Goal: Task Accomplishment & Management: Use online tool/utility

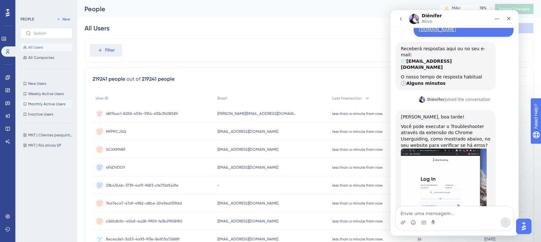
scroll to position [97, 0]
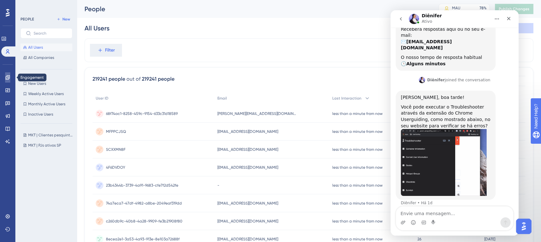
click at [9, 78] on icon at bounding box center [7, 77] width 4 height 4
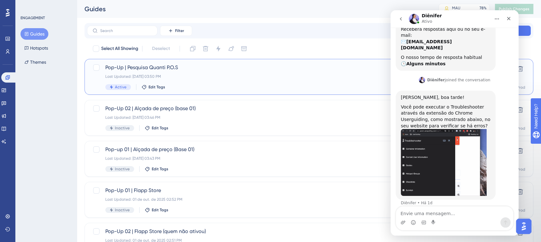
click at [219, 75] on div "Last Updated: [DATE] 03:50 PM" at bounding box center [283, 76] width 356 height 5
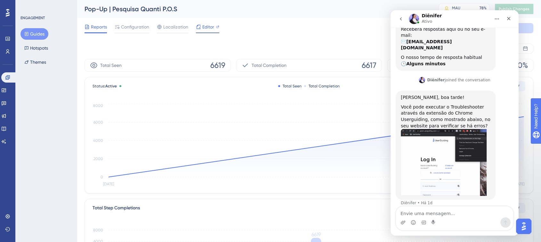
click at [197, 28] on icon at bounding box center [199, 27] width 4 height 4
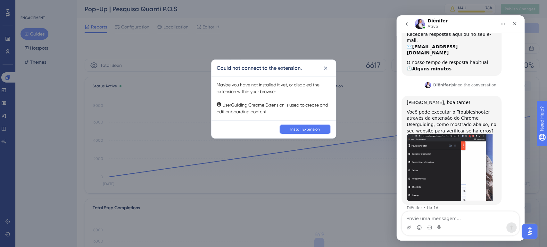
click at [298, 130] on span "Install Extension" at bounding box center [304, 129] width 29 height 5
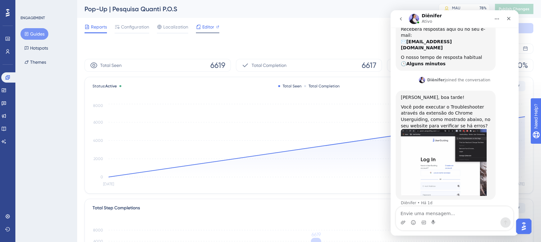
click at [202, 25] on span "Editor" at bounding box center [208, 27] width 12 height 8
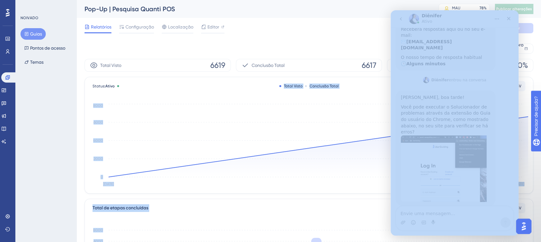
drag, startPoint x: 219, startPoint y: 86, endPoint x: 243, endPoint y: 83, distance: 24.5
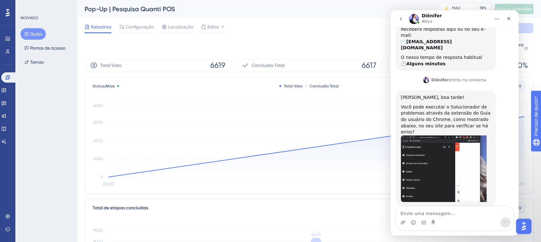
click at [318, 27] on div "Relatórios Configuração Localização Editor Solução de problemas Cancelar Salvar" at bounding box center [309, 28] width 449 height 20
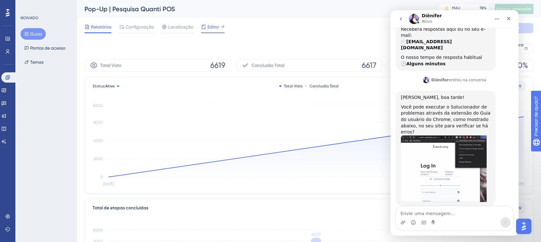
click at [213, 28] on font "Editor" at bounding box center [213, 26] width 12 height 5
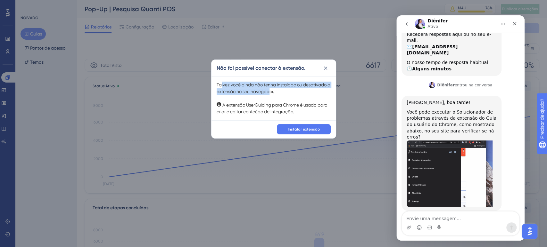
drag, startPoint x: 221, startPoint y: 85, endPoint x: 253, endPoint y: 103, distance: 36.7
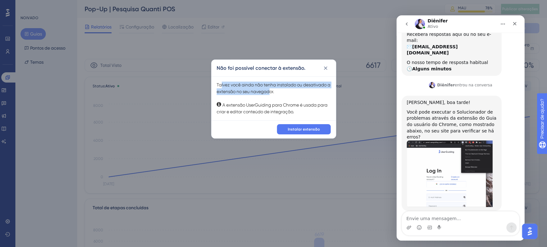
click at [274, 92] on font "Talvez você ainda não tenha instalado ou desativado a extensão no seu navegador." at bounding box center [273, 88] width 114 height 12
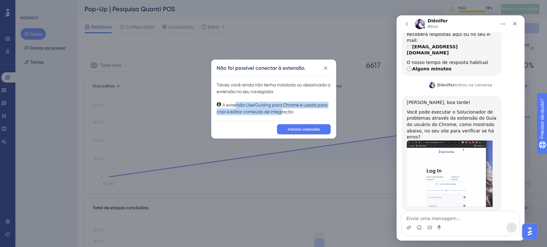
drag, startPoint x: 242, startPoint y: 105, endPoint x: 283, endPoint y: 109, distance: 40.9
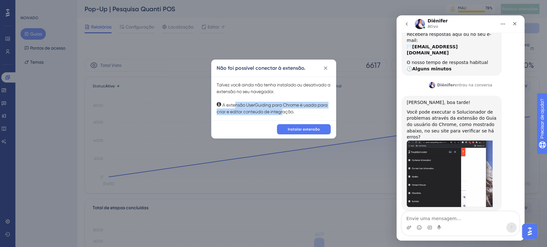
click at [283, 109] on font "A extensão UserGuiding para Chrome é usada para criar e editar conteúdo de inte…" at bounding box center [271, 108] width 111 height 12
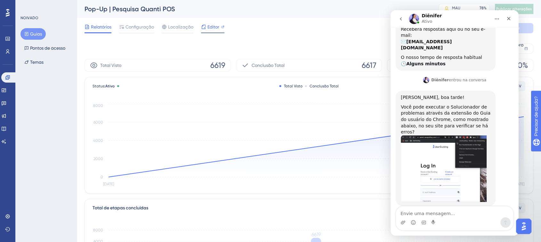
click at [215, 27] on font "Editor" at bounding box center [213, 26] width 12 height 5
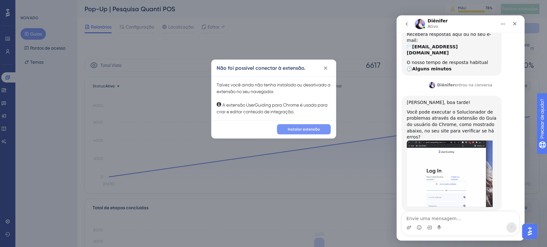
click at [302, 128] on font "Instalar extensão" at bounding box center [304, 129] width 32 height 4
